Goal: Find specific page/section: Find specific page/section

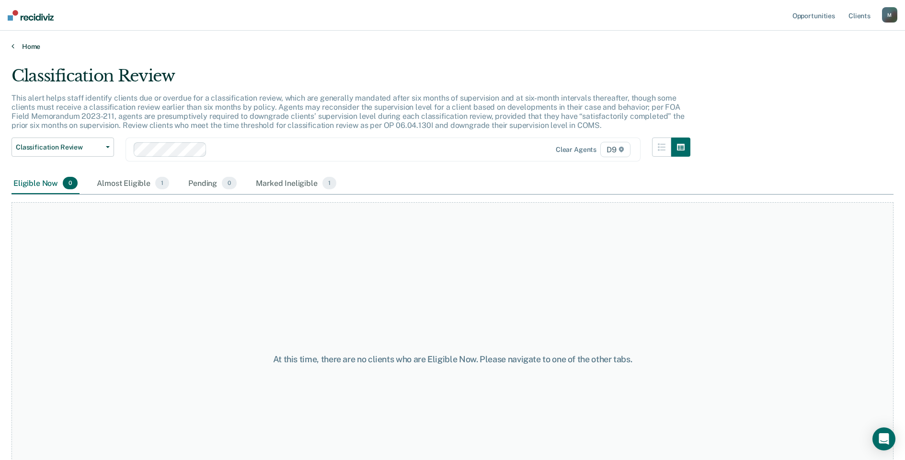
click at [15, 46] on link "Home" at bounding box center [452, 46] width 882 height 9
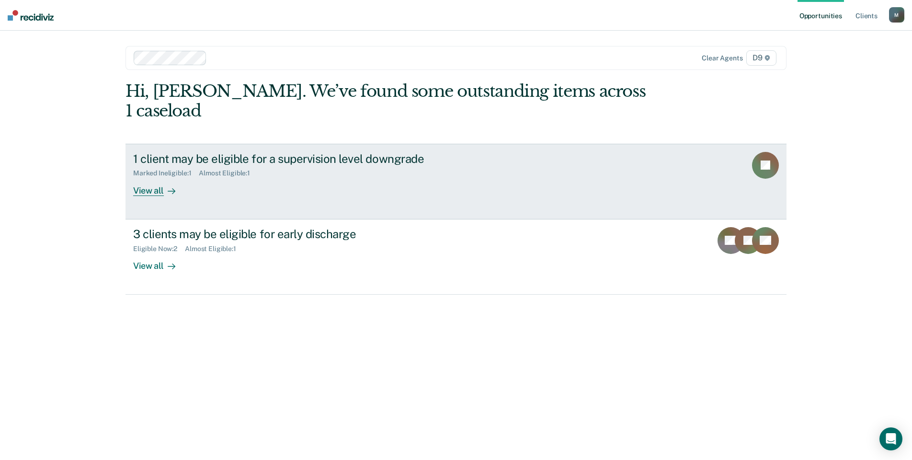
click at [150, 177] on div "View all" at bounding box center [160, 186] width 54 height 19
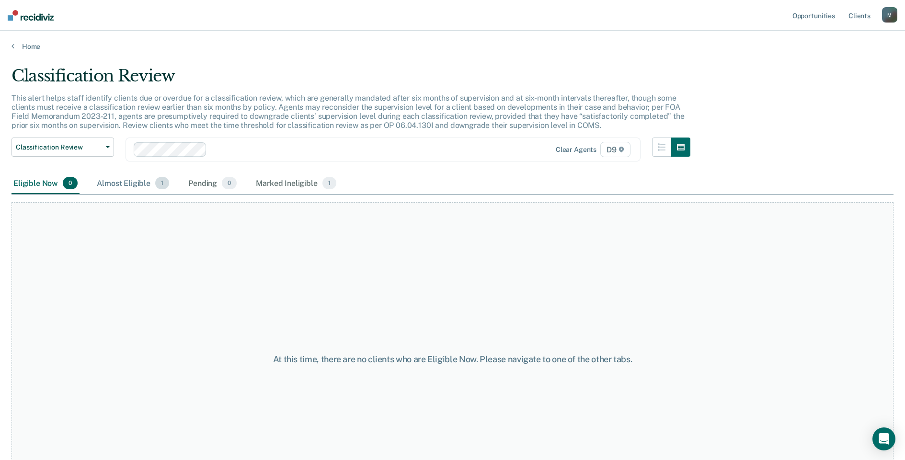
click at [136, 185] on div "Almost Eligible 1" at bounding box center [133, 183] width 76 height 21
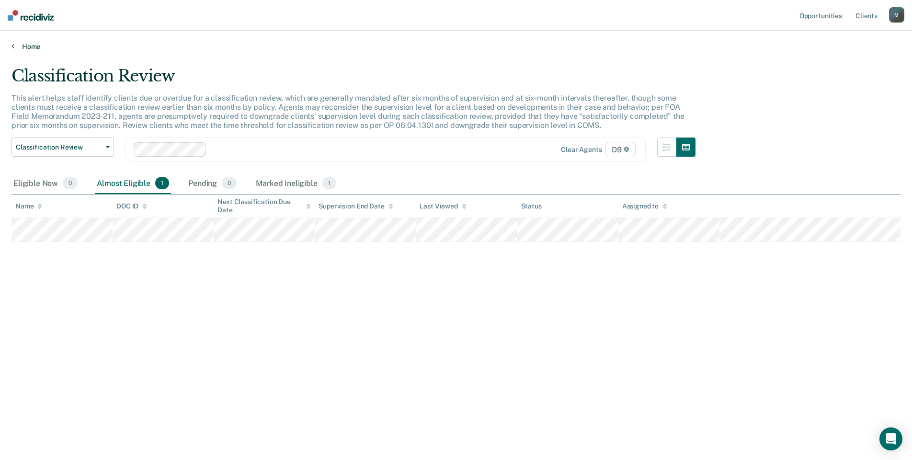
click at [18, 44] on link "Home" at bounding box center [455, 46] width 889 height 9
